Goal: Information Seeking & Learning: Learn about a topic

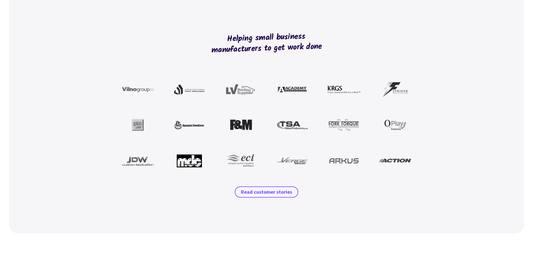
scroll to position [476, 0]
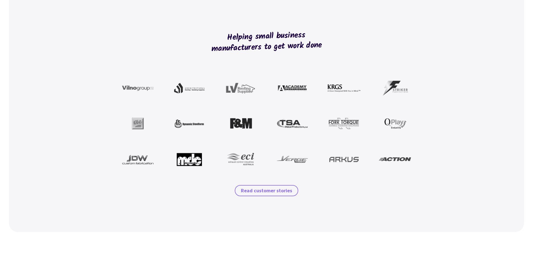
click at [270, 190] on span "Read customer stories" at bounding box center [266, 190] width 51 height 7
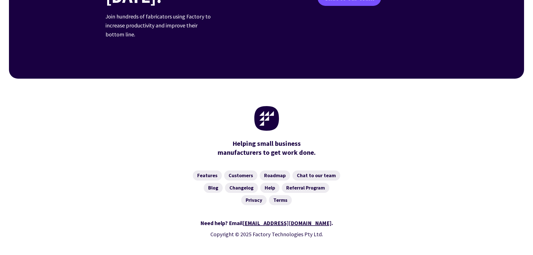
scroll to position [808, 0]
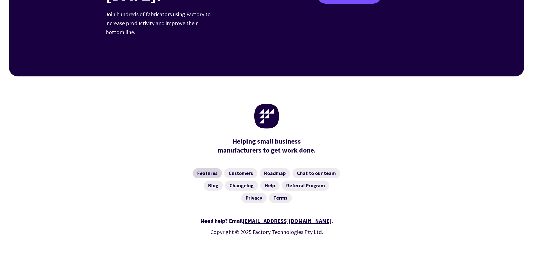
click at [209, 168] on link "Features" at bounding box center [207, 173] width 29 height 10
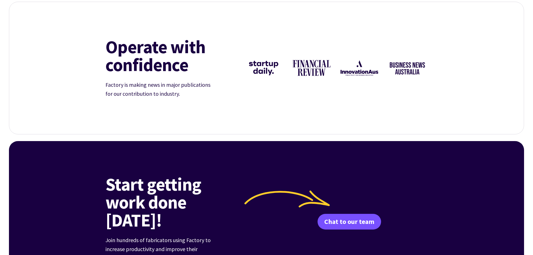
scroll to position [527, 0]
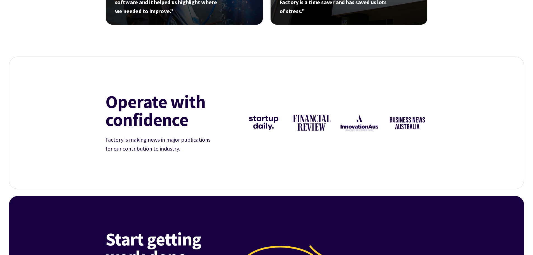
click at [307, 127] on img at bounding box center [311, 122] width 41 height 41
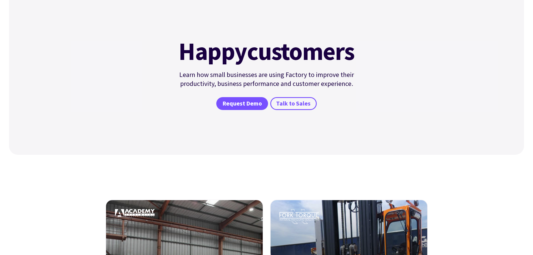
scroll to position [0, 0]
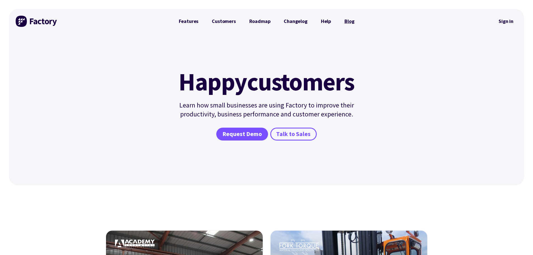
click at [349, 20] on link "Blog" at bounding box center [349, 21] width 23 height 11
